Goal: Communication & Community: Share content

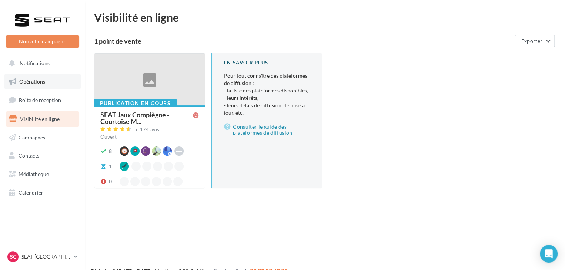
click at [49, 79] on link "Opérations" at bounding box center [42, 82] width 76 height 16
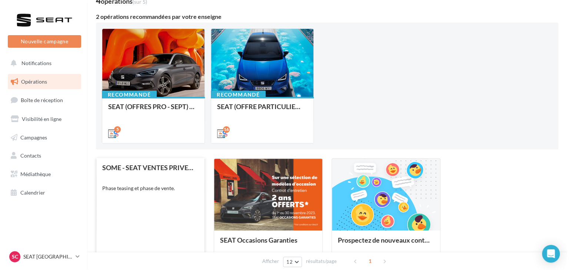
scroll to position [74, 0]
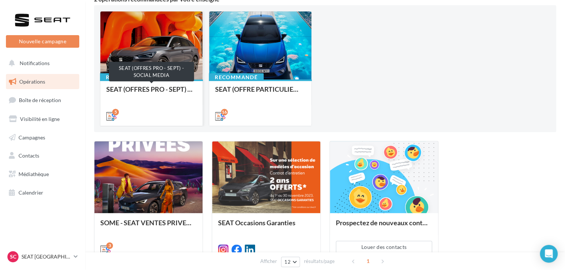
click at [142, 90] on div "SEAT (OFFRES PRO - SEPT) - SOCIAL MEDIA" at bounding box center [151, 93] width 90 height 15
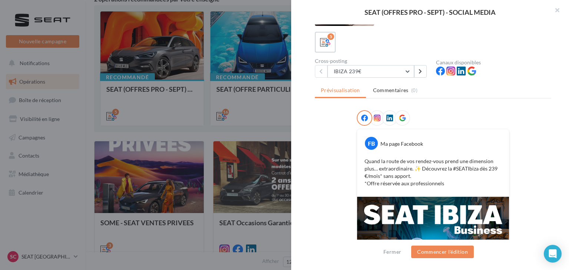
scroll to position [0, 0]
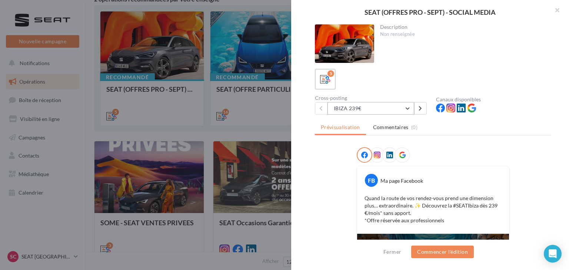
click at [396, 108] on button "IBIZA 239€" at bounding box center [370, 108] width 87 height 13
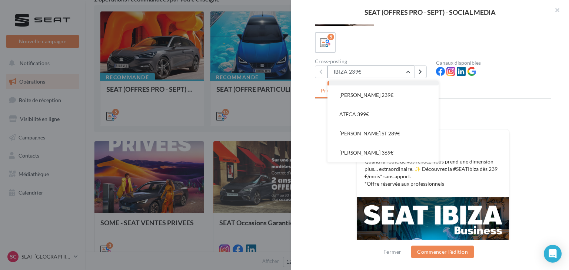
scroll to position [37, 0]
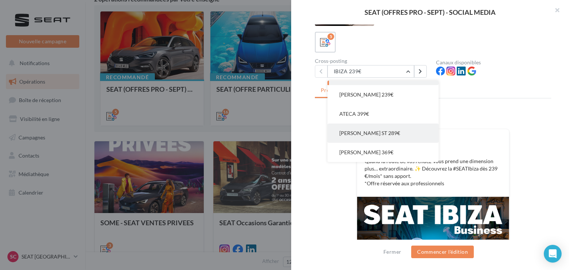
click at [374, 138] on button "LEON ST 289€" at bounding box center [382, 133] width 111 height 19
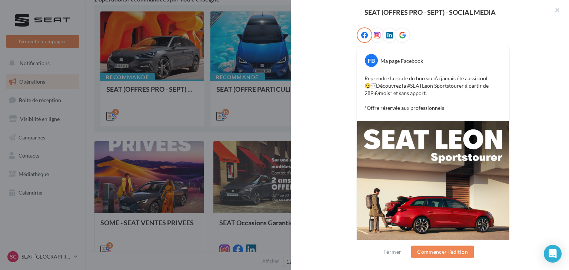
scroll to position [46, 0]
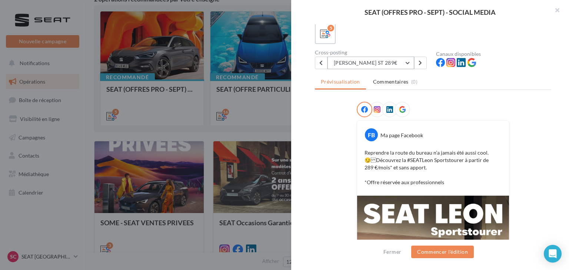
click at [391, 67] on button "LEON ST 289€" at bounding box center [370, 63] width 87 height 13
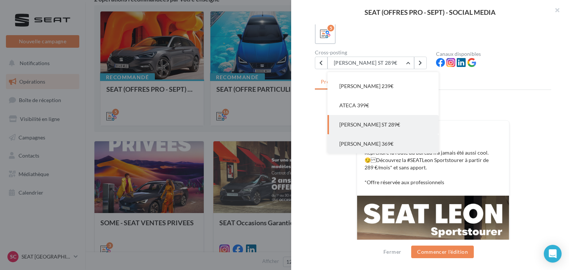
click at [383, 137] on button "LEON PHEV 369€" at bounding box center [382, 143] width 111 height 19
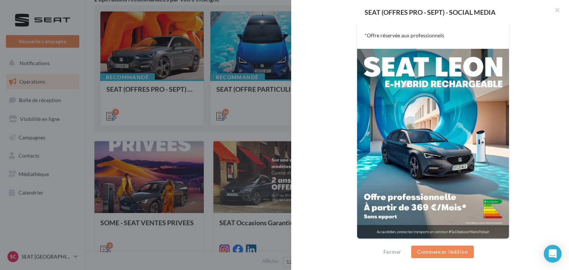
scroll to position [194, 0]
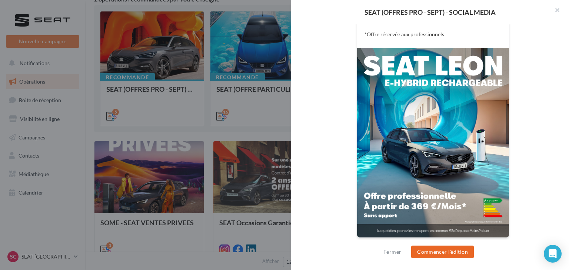
click at [454, 248] on button "Commencer l'édition" at bounding box center [442, 252] width 63 height 13
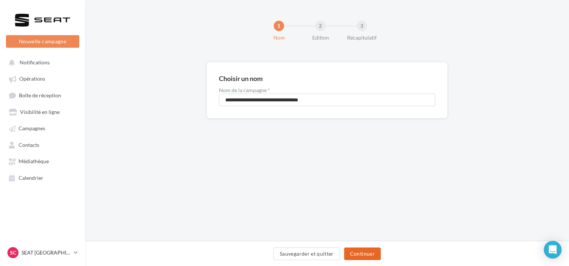
click at [376, 257] on button "Continuer" at bounding box center [362, 254] width 37 height 13
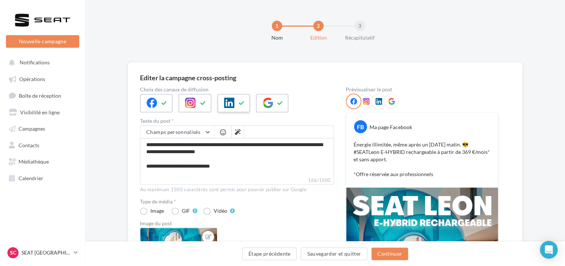
click at [247, 109] on div at bounding box center [233, 103] width 33 height 19
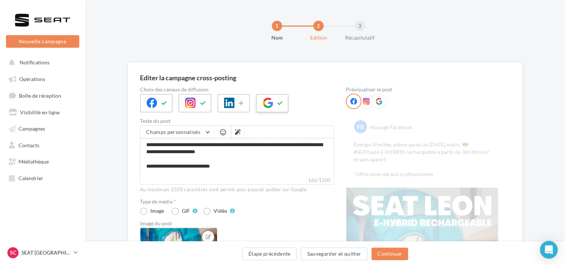
click at [282, 105] on button at bounding box center [280, 103] width 9 height 11
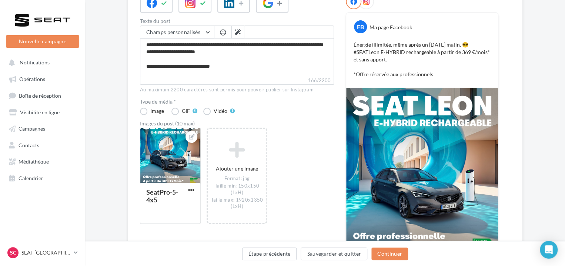
scroll to position [148, 0]
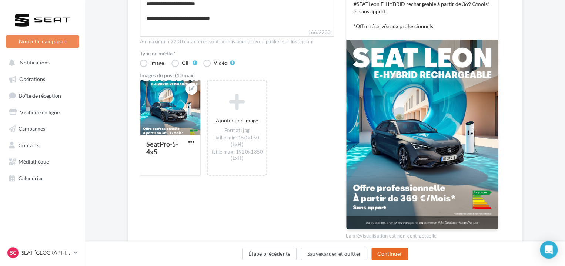
click at [392, 249] on button "Continuer" at bounding box center [389, 254] width 37 height 13
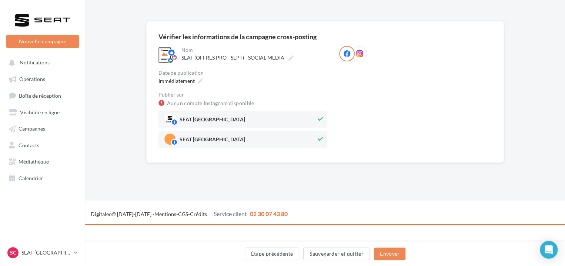
scroll to position [0, 0]
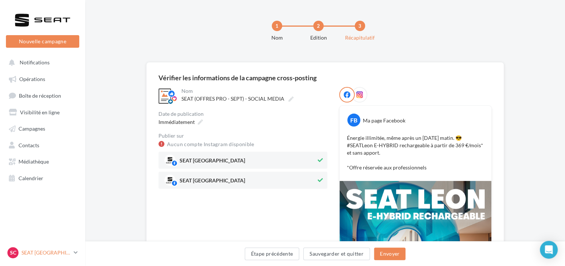
click at [71, 259] on link "SC SEAT Compiègne SEAT-TILLE" at bounding box center [42, 253] width 73 height 14
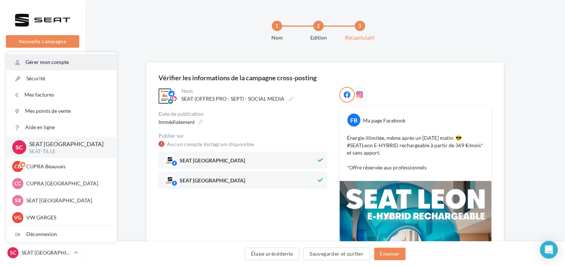
click at [53, 61] on link "Gérer mon compte" at bounding box center [61, 62] width 110 height 16
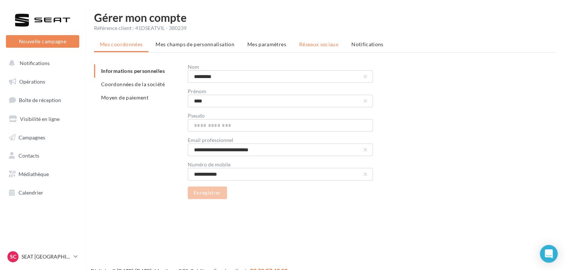
click at [299, 45] on span "Réseaux sociaux" at bounding box center [318, 44] width 39 height 6
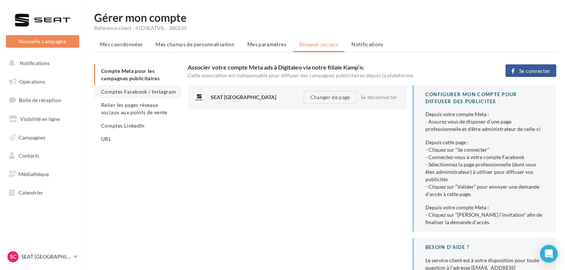
click at [124, 87] on li "Comptes Facebook / Instagram" at bounding box center [138, 91] width 88 height 13
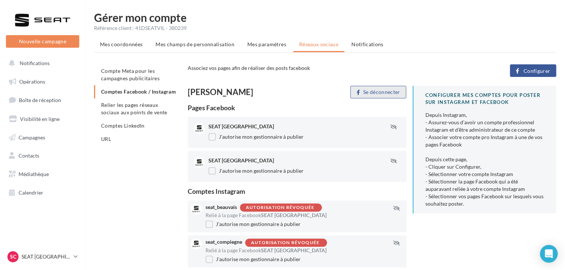
click at [373, 89] on button "Se déconnecter" at bounding box center [378, 92] width 56 height 13
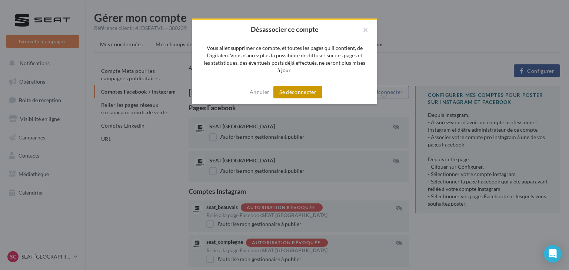
click at [294, 90] on button "Se déconnecter" at bounding box center [297, 92] width 49 height 13
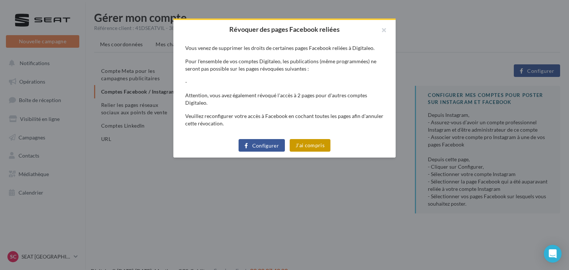
click at [312, 141] on button "J'ai compris" at bounding box center [309, 145] width 41 height 13
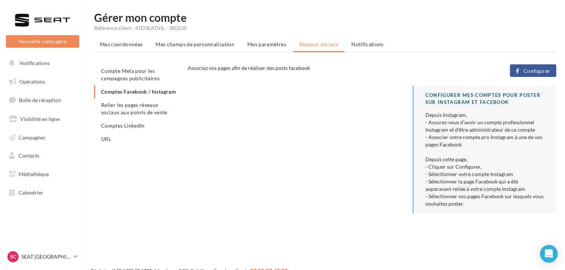
click at [523, 71] on button "Configurer" at bounding box center [533, 70] width 46 height 13
click at [536, 76] on button "Configurer" at bounding box center [533, 70] width 46 height 13
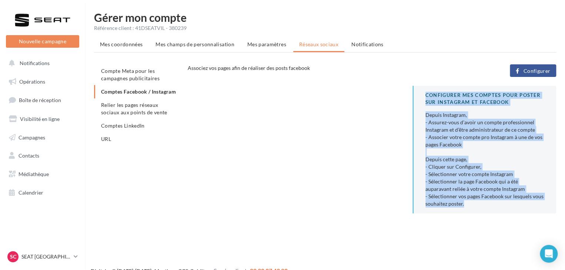
drag, startPoint x: 368, startPoint y: 222, endPoint x: 229, endPoint y: 12, distance: 251.1
click at [267, 77] on div "Gérer mon compte Référence client : 41DSEATVIL - 380239 Mes coordonnées Mes cha…" at bounding box center [325, 121] width 480 height 219
click at [198, 125] on div "CONFIGURER MES COMPTES POUR POSTER sur instagram et facebook Depuis Instagram, …" at bounding box center [375, 153] width 374 height 134
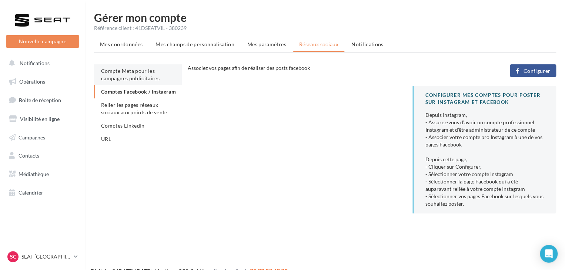
click at [118, 74] on li "Compte Meta pour les campagnes publicitaires" at bounding box center [138, 74] width 88 height 21
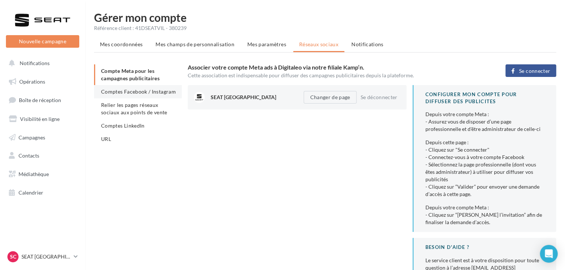
click at [118, 88] on span "Comptes Facebook / Instagram" at bounding box center [138, 91] width 75 height 6
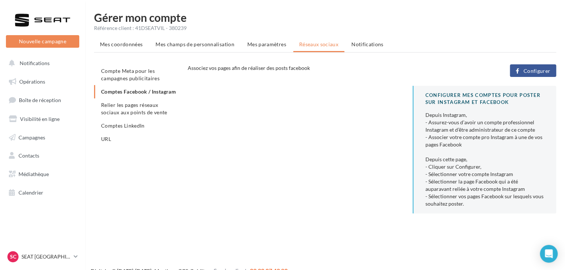
click at [539, 68] on span "Configurer" at bounding box center [536, 71] width 27 height 6
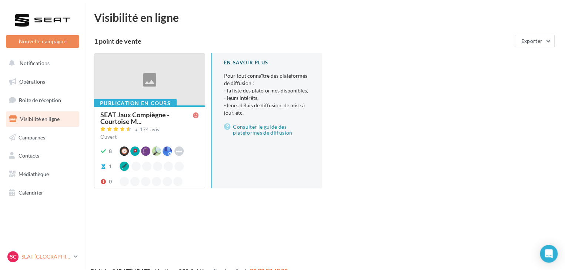
click at [51, 255] on p "SEAT [GEOGRAPHIC_DATA]" at bounding box center [45, 256] width 49 height 7
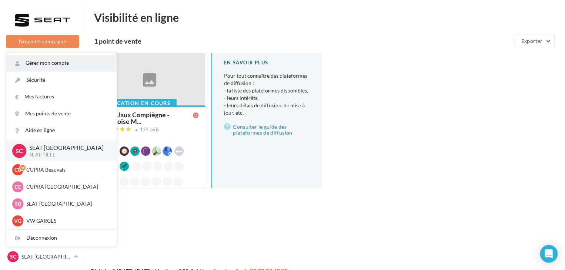
click at [65, 61] on link "Gérer mon compte" at bounding box center [61, 63] width 110 height 17
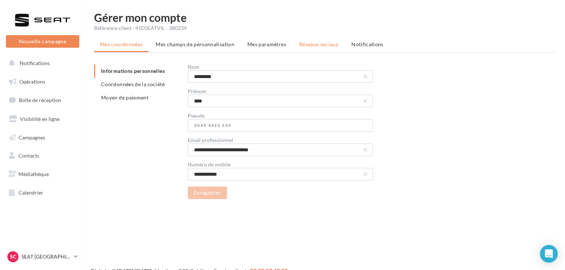
click at [320, 48] on li "Réseaux sociaux" at bounding box center [318, 44] width 51 height 13
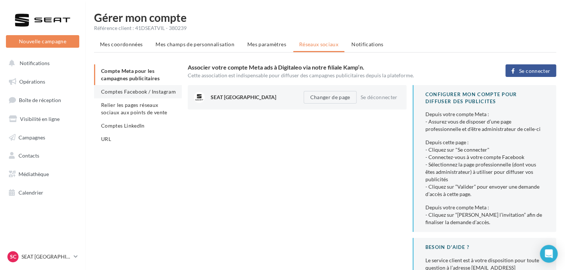
click at [135, 91] on span "Comptes Facebook / Instagram" at bounding box center [138, 91] width 75 height 6
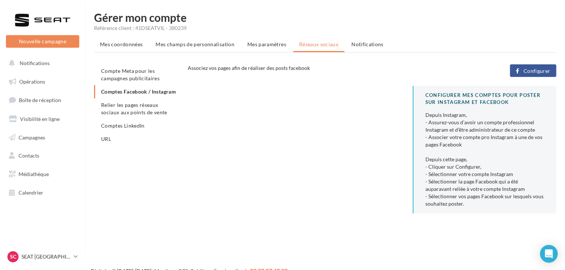
click at [529, 70] on span "Configurer" at bounding box center [536, 71] width 27 height 6
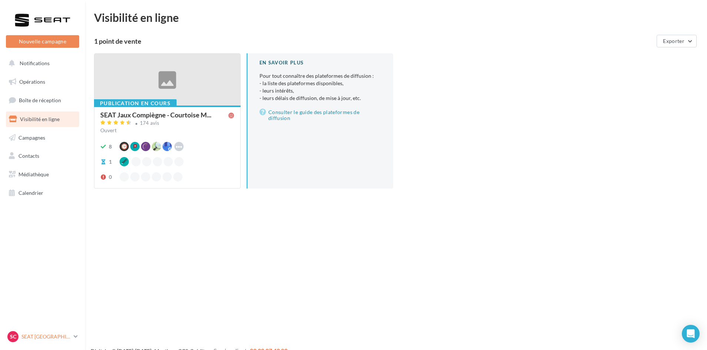
click at [20, 340] on div "SC SEAT Compiègne SEAT-TILLE" at bounding box center [38, 336] width 63 height 11
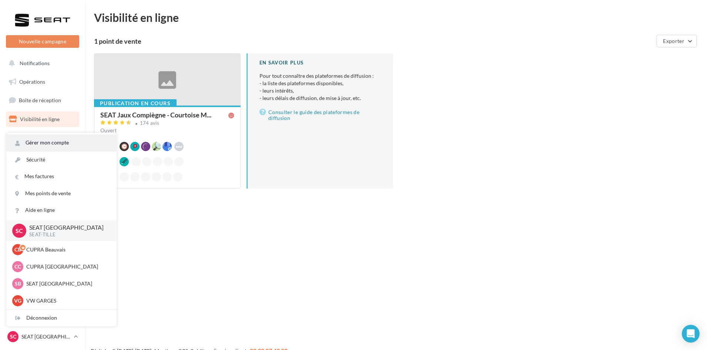
click at [52, 141] on link "Gérer mon compte" at bounding box center [61, 142] width 110 height 17
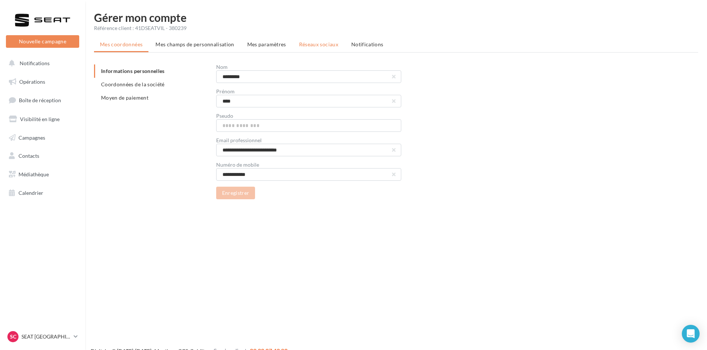
click at [322, 41] on span "Réseaux sociaux" at bounding box center [318, 44] width 39 height 6
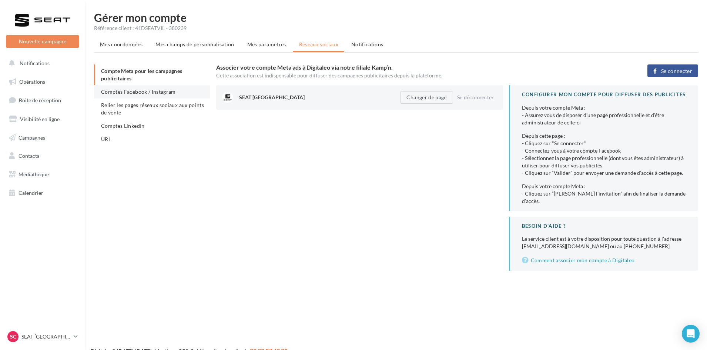
click at [135, 90] on span "Comptes Facebook / Instagram" at bounding box center [138, 91] width 75 height 6
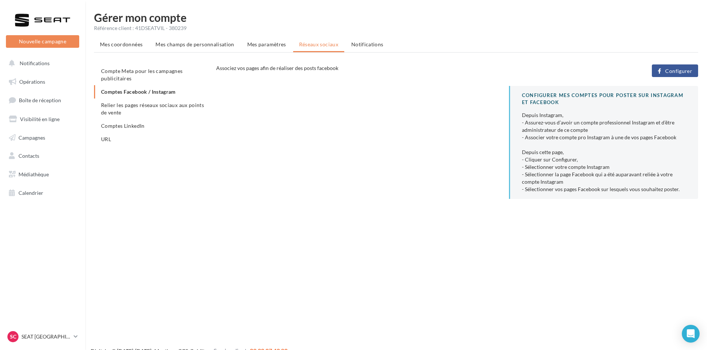
click at [670, 70] on span "Configurer" at bounding box center [678, 71] width 27 height 6
drag, startPoint x: 697, startPoint y: 36, endPoint x: 551, endPoint y: 23, distance: 146.4
click at [551, 23] on div "Gérer mon compte Référence client : 41DSEATVIL - 380239" at bounding box center [396, 22] width 604 height 20
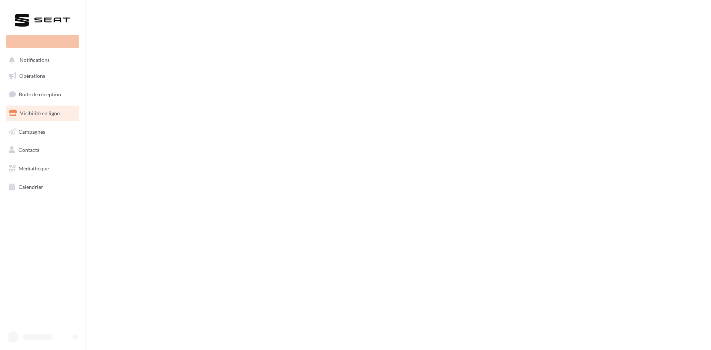
drag, startPoint x: 92, startPoint y: 155, endPoint x: 90, endPoint y: 138, distance: 16.5
click at [90, 137] on div "Nouvelle campagne Notifications Opérations Boîte de réception" at bounding box center [355, 175] width 711 height 350
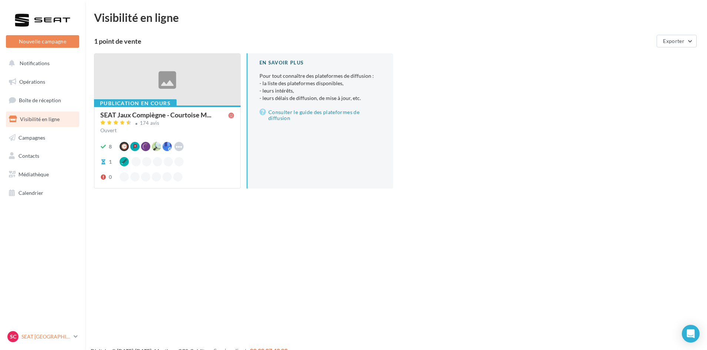
click at [75, 332] on link "SC SEAT Compiègne SEAT-TILLE" at bounding box center [42, 336] width 73 height 14
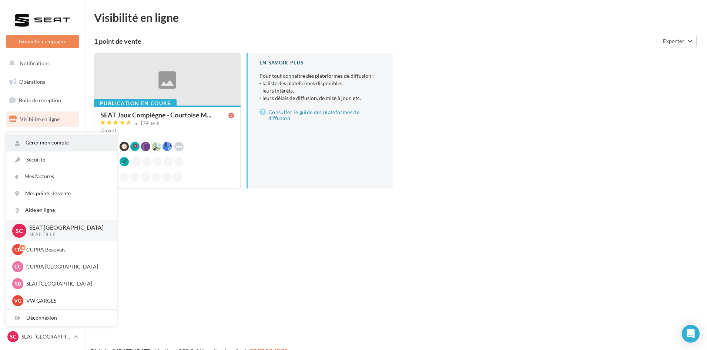
click at [31, 143] on link "Gérer mon compte" at bounding box center [61, 142] width 110 height 17
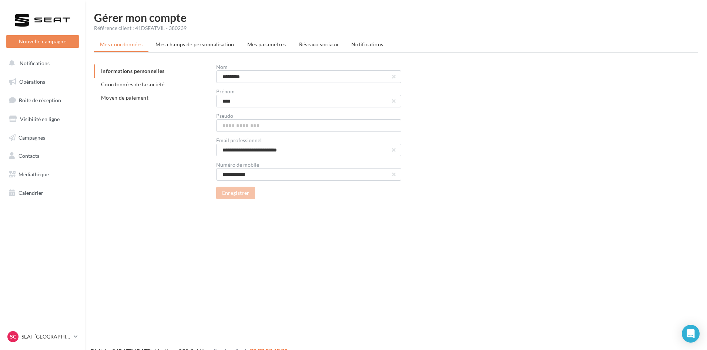
click at [326, 52] on ul "Mes coordonnées Mes champs de personnalisation Mes paramètres Réseaux sociaux N…" at bounding box center [396, 45] width 604 height 15
click at [325, 47] on span "Réseaux sociaux" at bounding box center [318, 44] width 39 height 6
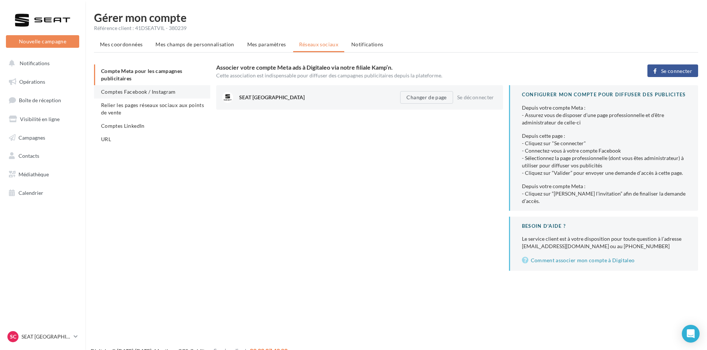
click at [141, 92] on span "Comptes Facebook / Instagram" at bounding box center [138, 91] width 75 height 6
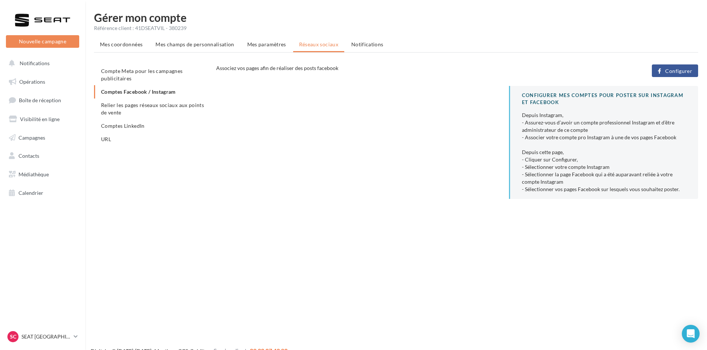
click at [681, 63] on div "Mes coordonnées Mes champs de personnalisation Mes paramètres Réseaux sociaux N…" at bounding box center [396, 121] width 604 height 167
click at [681, 71] on span "Configurer" at bounding box center [678, 71] width 27 height 6
click at [666, 68] on button "Configurer" at bounding box center [675, 70] width 46 height 13
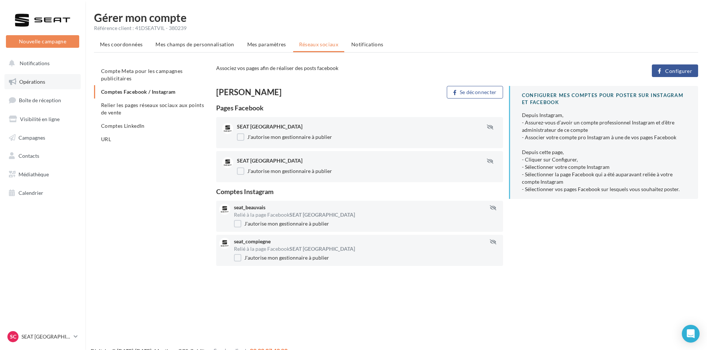
click at [28, 86] on link "Opérations" at bounding box center [42, 82] width 76 height 16
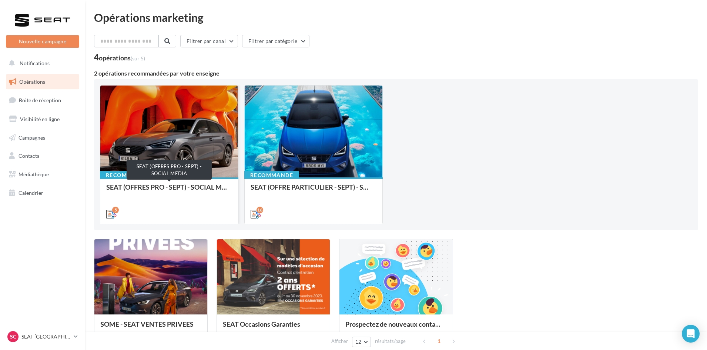
click at [184, 190] on div "SEAT (OFFRES PRO - SEPT) - SOCIAL MEDIA" at bounding box center [169, 190] width 126 height 15
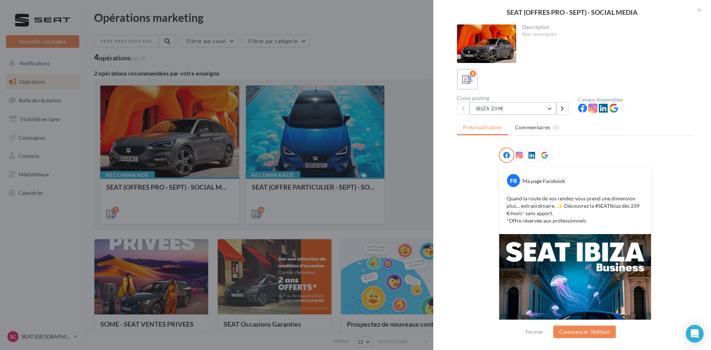
click at [502, 108] on button "IBIZA 239€" at bounding box center [512, 108] width 87 height 13
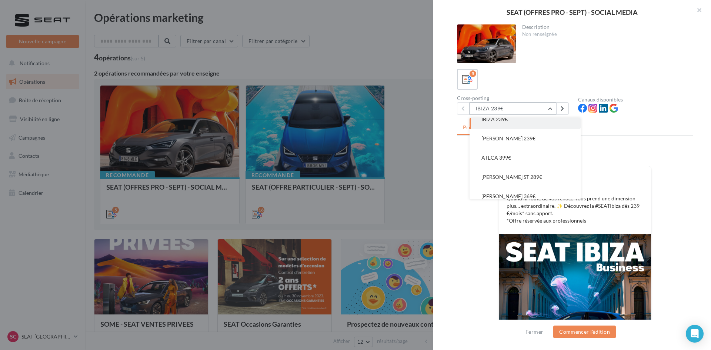
scroll to position [15, 0]
click at [524, 171] on button "LEON ST 289€" at bounding box center [524, 170] width 111 height 19
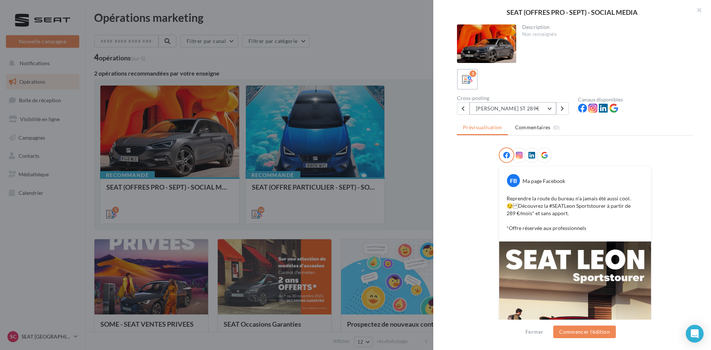
click at [526, 108] on button "LEON ST 289€" at bounding box center [512, 108] width 87 height 13
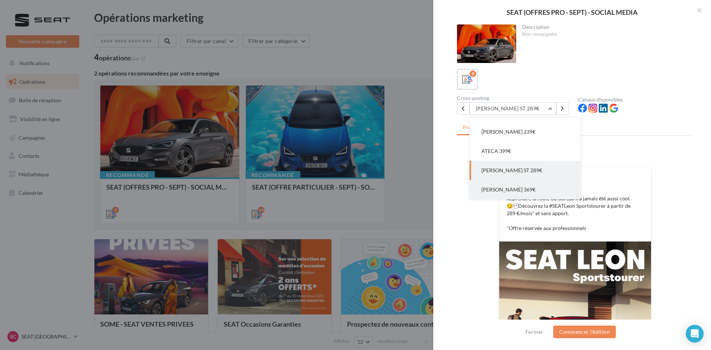
click at [526, 191] on button "LEON PHEV 369€" at bounding box center [524, 189] width 111 height 19
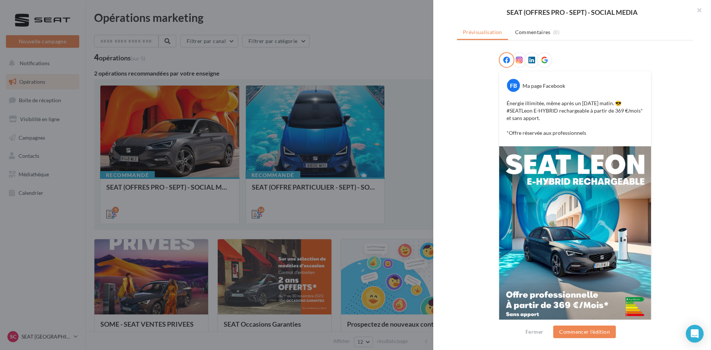
scroll to position [115, 0]
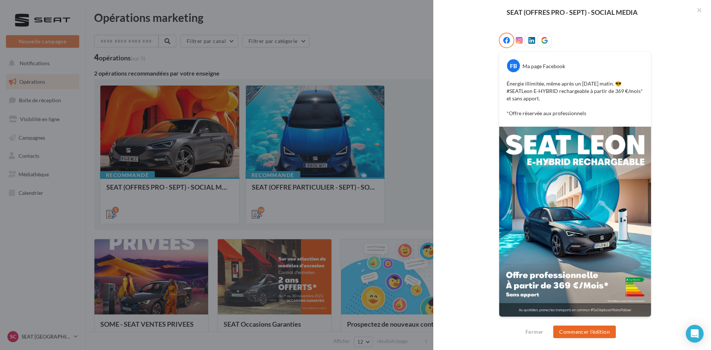
click at [583, 331] on button "Commencer l'édition" at bounding box center [584, 331] width 63 height 13
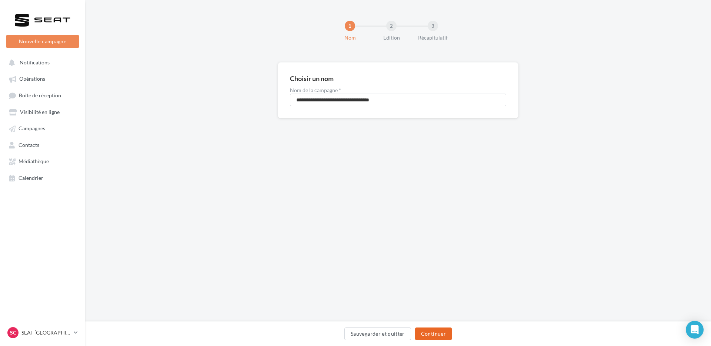
click at [436, 337] on button "Continuer" at bounding box center [433, 334] width 37 height 13
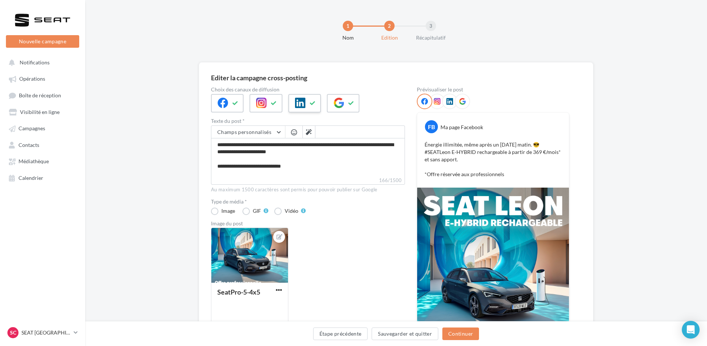
click at [309, 102] on button at bounding box center [312, 103] width 9 height 11
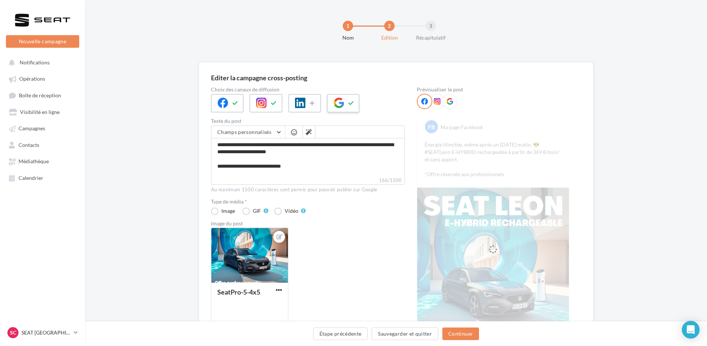
click at [359, 101] on div at bounding box center [343, 103] width 33 height 19
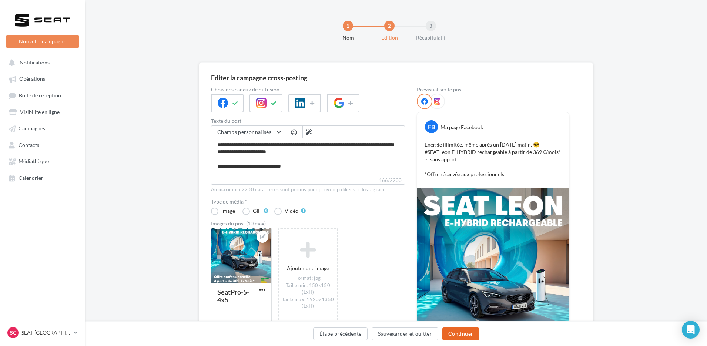
click at [465, 335] on button "Continuer" at bounding box center [460, 334] width 37 height 13
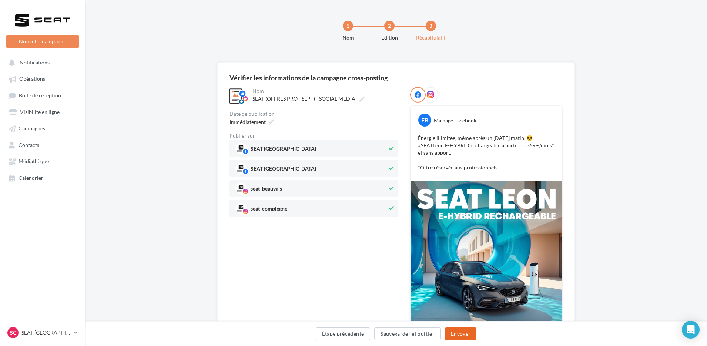
click at [469, 332] on button "Envoyer" at bounding box center [460, 334] width 31 height 13
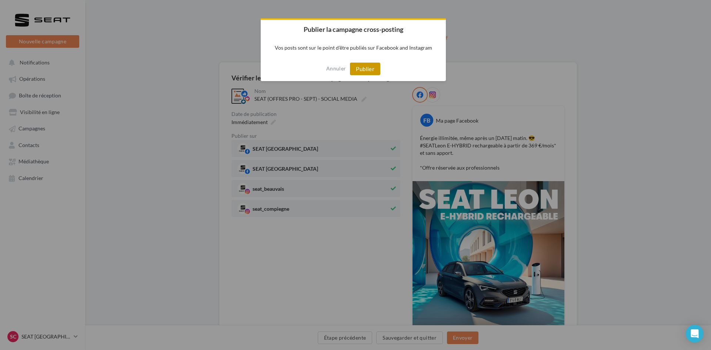
click at [361, 68] on button "Publier" at bounding box center [365, 69] width 30 height 13
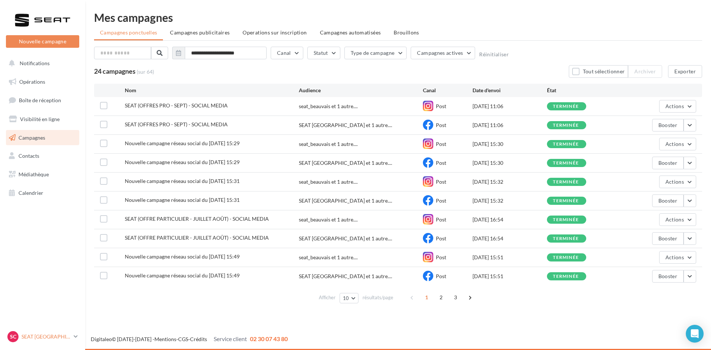
click at [18, 336] on div "SC" at bounding box center [12, 336] width 11 height 11
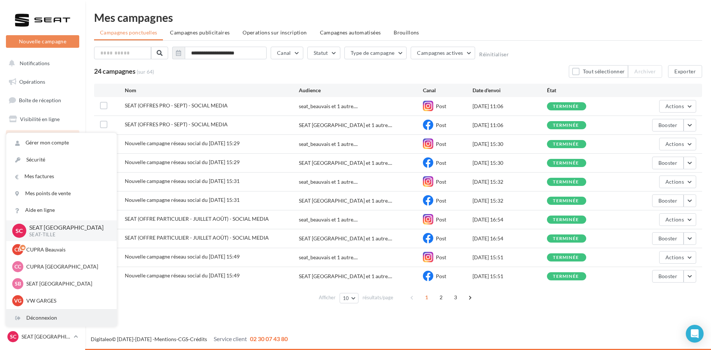
click at [45, 320] on div "Déconnexion" at bounding box center [61, 317] width 110 height 17
